Goal: Information Seeking & Learning: Learn about a topic

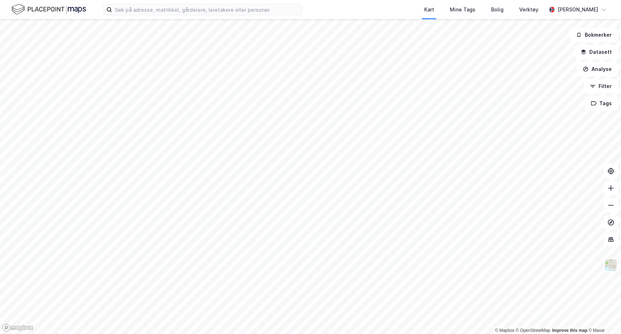
click at [241, 16] on div "Kart Mine Tags Bolig Verktøy [PERSON_NAME]" at bounding box center [310, 9] width 621 height 19
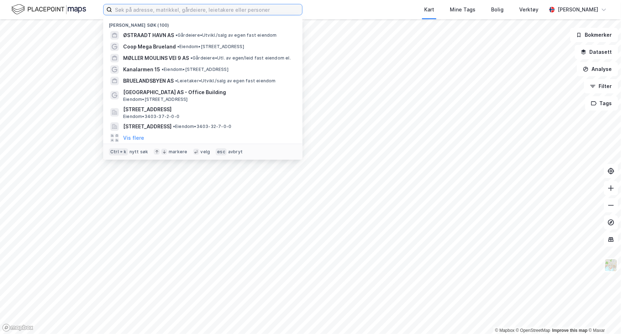
click at [241, 14] on input at bounding box center [207, 9] width 190 height 11
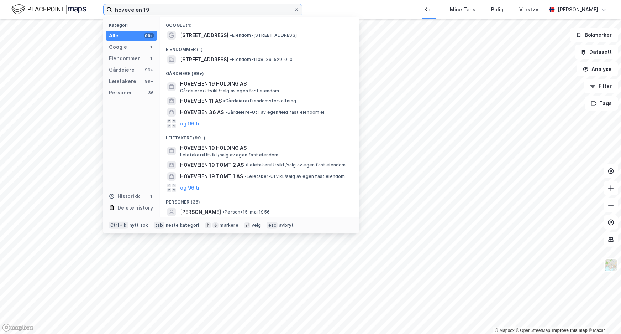
type input "hoveveien 19"
